Goal: Transaction & Acquisition: Purchase product/service

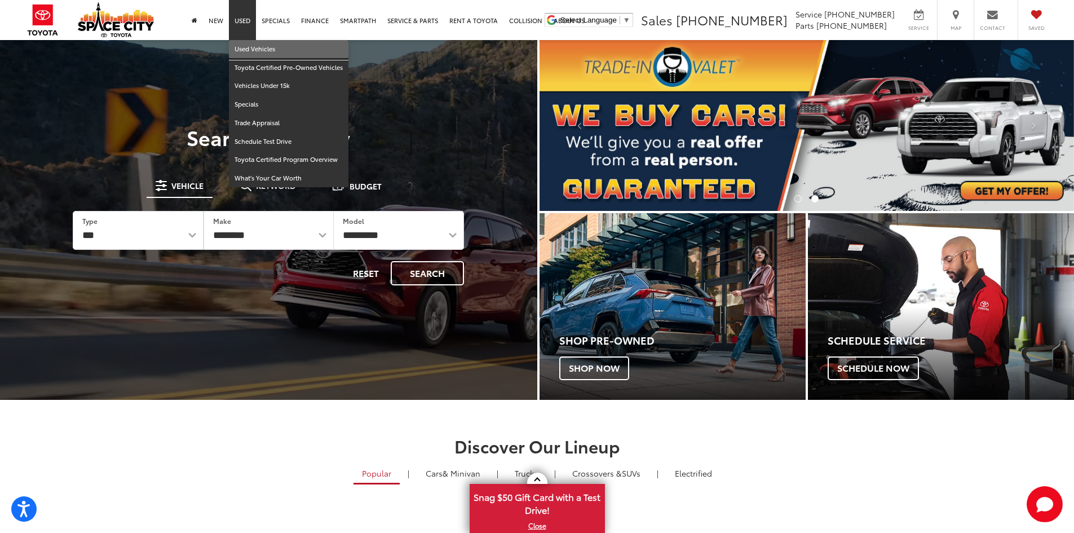
click at [247, 47] on link "Used Vehicles" at bounding box center [289, 49] width 120 height 19
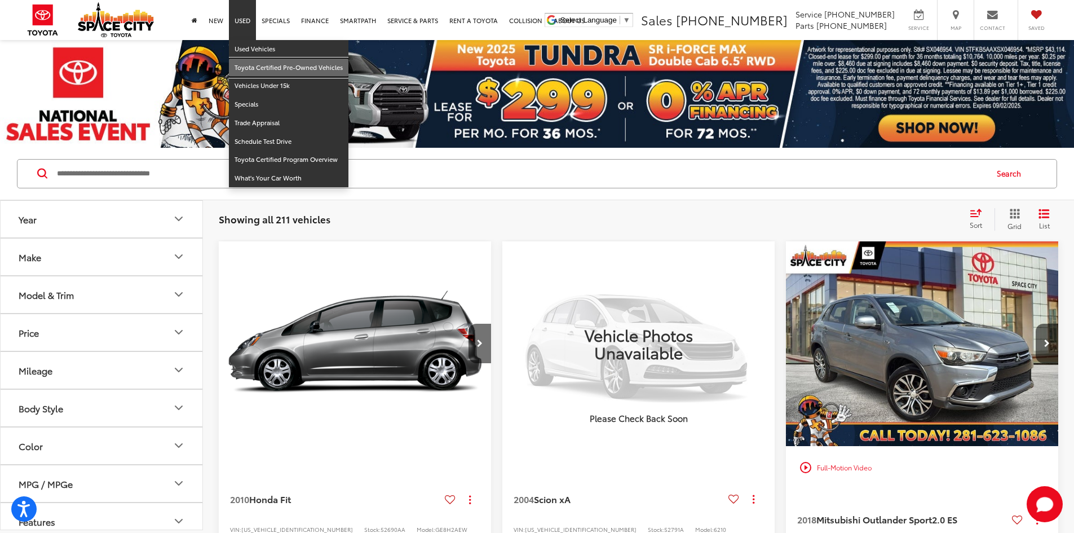
click at [264, 69] on link "Toyota Certified Pre-Owned Vehicles" at bounding box center [289, 68] width 120 height 19
